Goal: Task Accomplishment & Management: Manage account settings

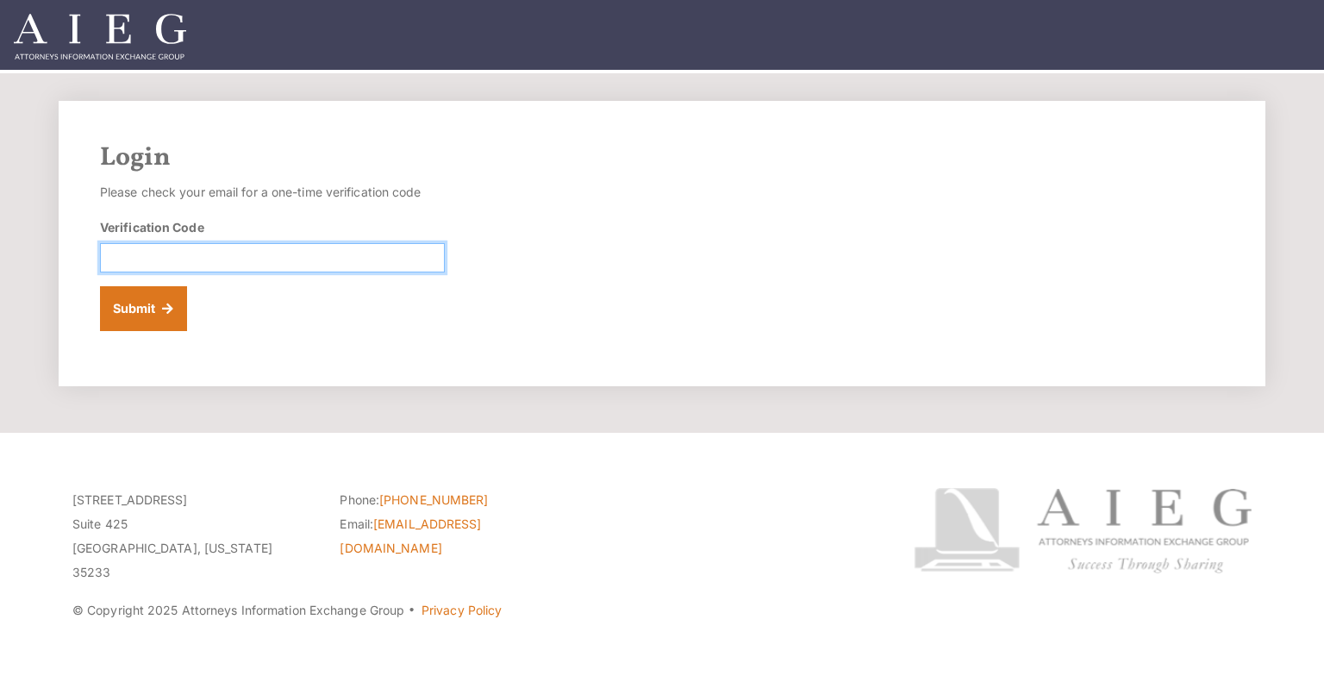
click at [211, 257] on input "Verification Code" at bounding box center [272, 257] width 345 height 29
click at [295, 262] on input "Verification Code" at bounding box center [272, 257] width 345 height 29
paste input "327564"
type input "327564"
click at [782, 265] on div "Login Please check your email for a one-time verification code Verification Cod…" at bounding box center [662, 243] width 1207 height 285
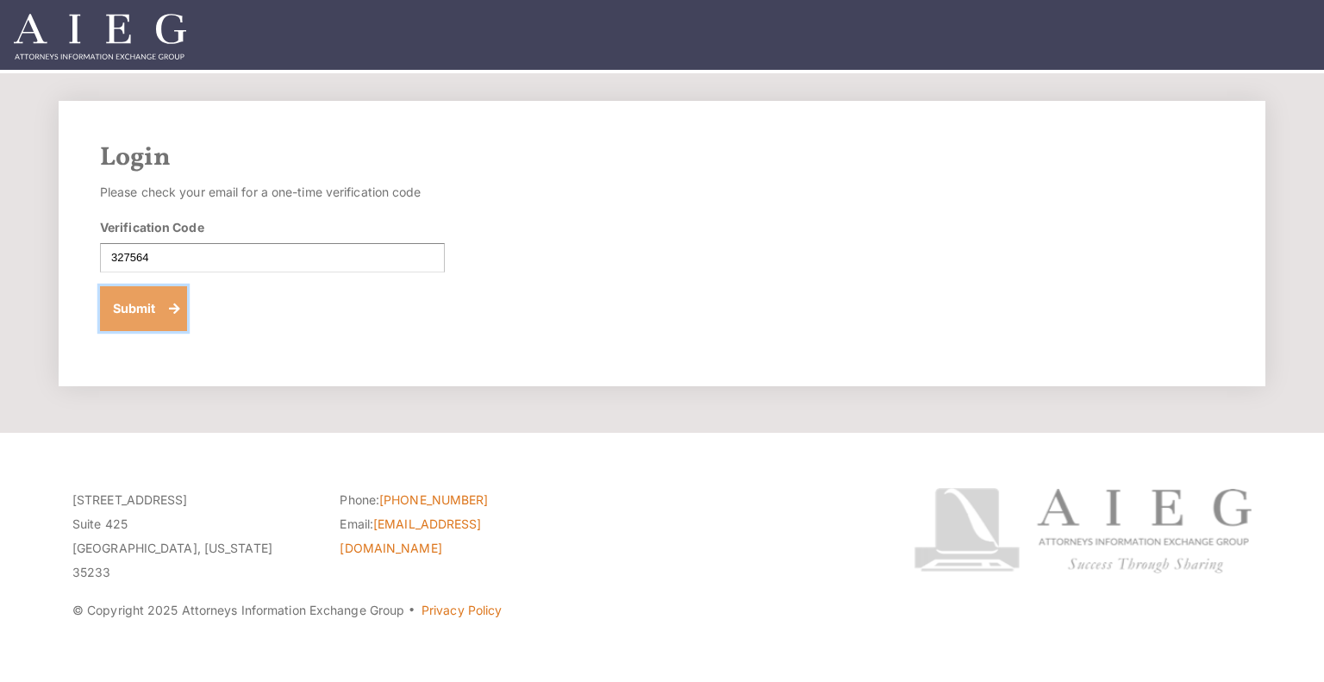
click at [106, 307] on button "Submit" at bounding box center [143, 308] width 87 height 45
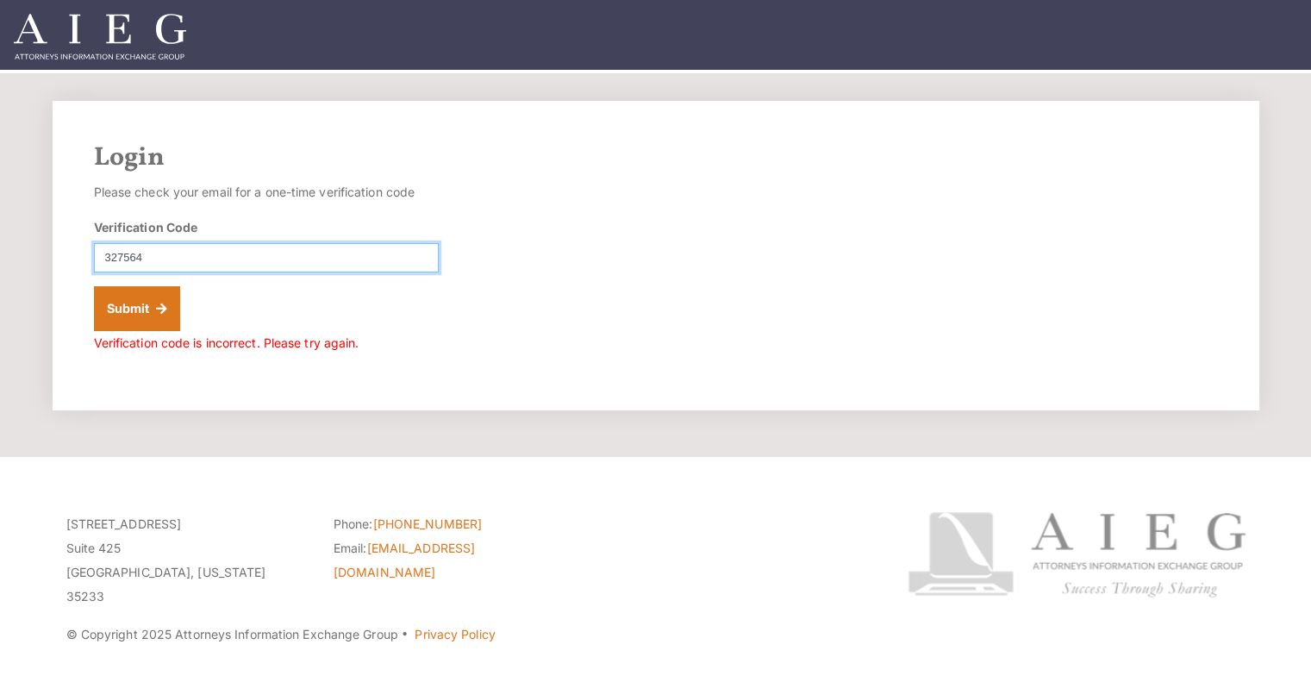
drag, startPoint x: 269, startPoint y: 261, endPoint x: 100, endPoint y: 257, distance: 169.0
click at [100, 257] on input "327564" at bounding box center [266, 257] width 345 height 29
paste input "432320"
type input "432320"
click at [745, 316] on div "Login Please check your email for a one-time verification code Verification Cod…" at bounding box center [656, 256] width 1207 height 310
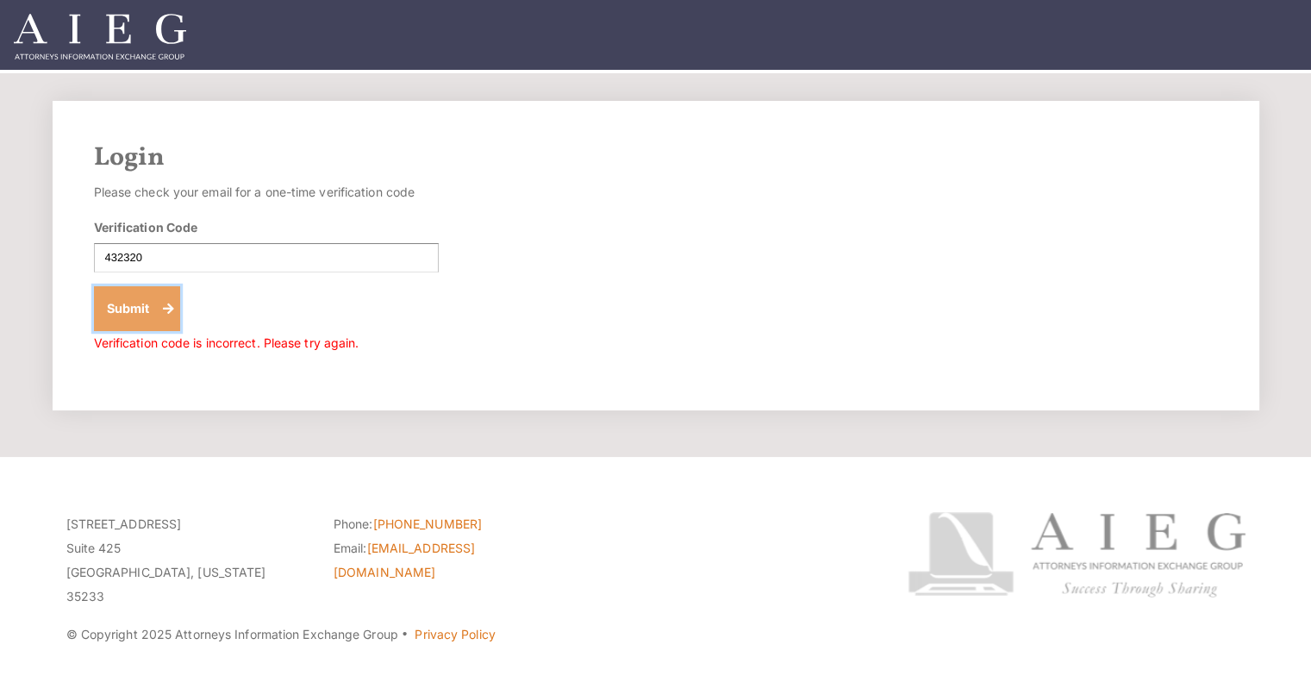
click at [120, 299] on button "Submit" at bounding box center [137, 308] width 87 height 45
